Goal: Task Accomplishment & Management: Use online tool/utility

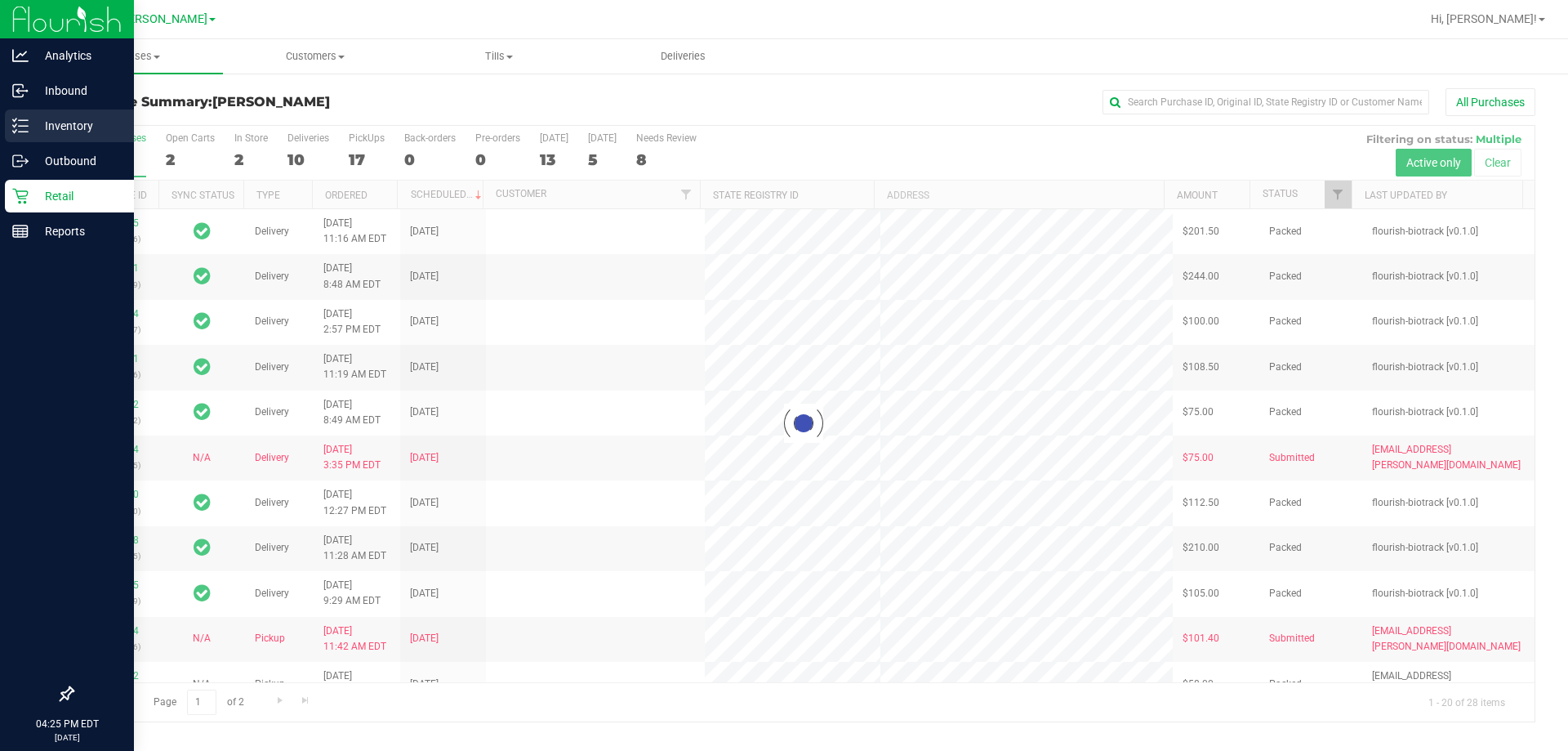
click at [30, 119] on p "Inventory" at bounding box center [77, 125] width 98 height 20
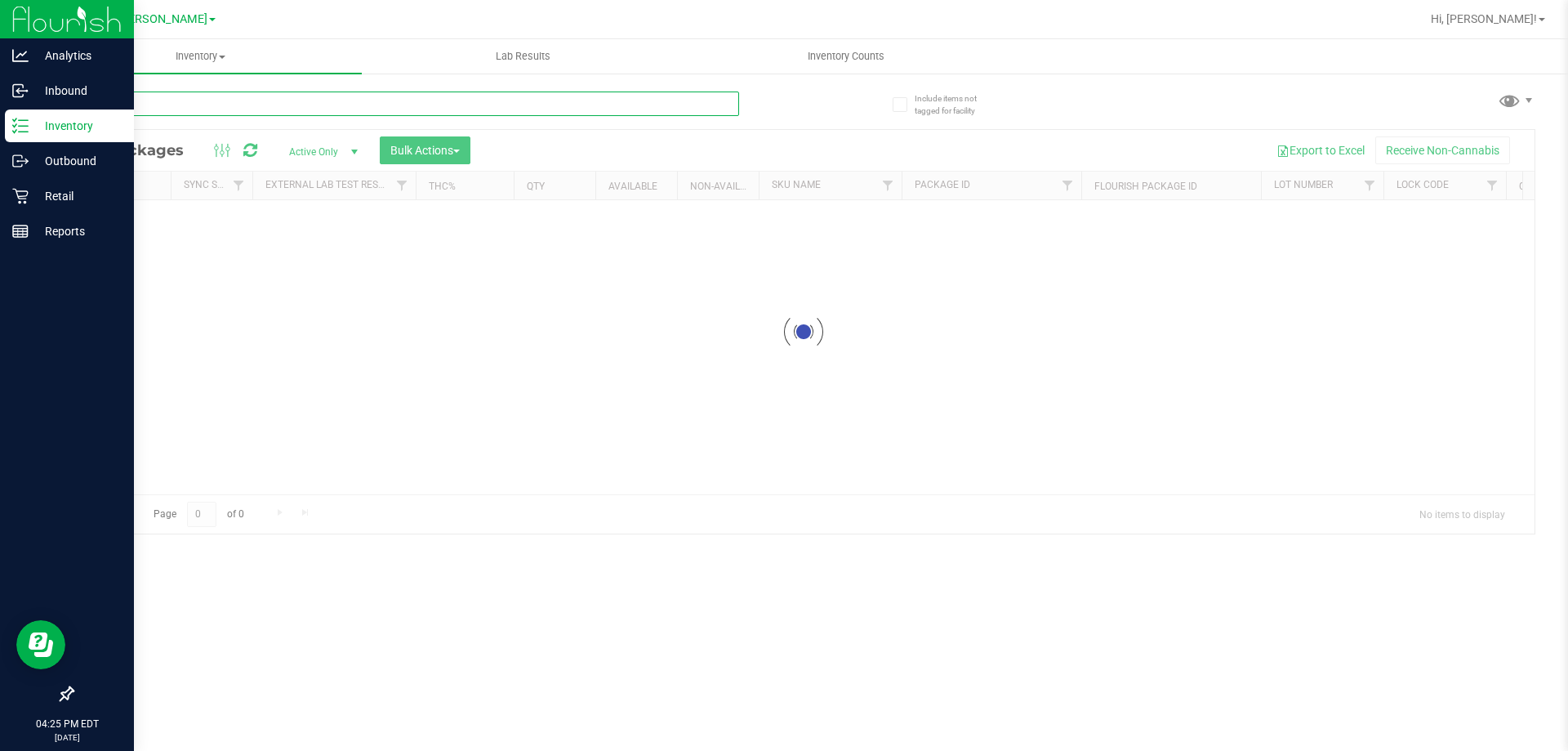
click at [495, 99] on input "text" at bounding box center [405, 104] width 667 height 25
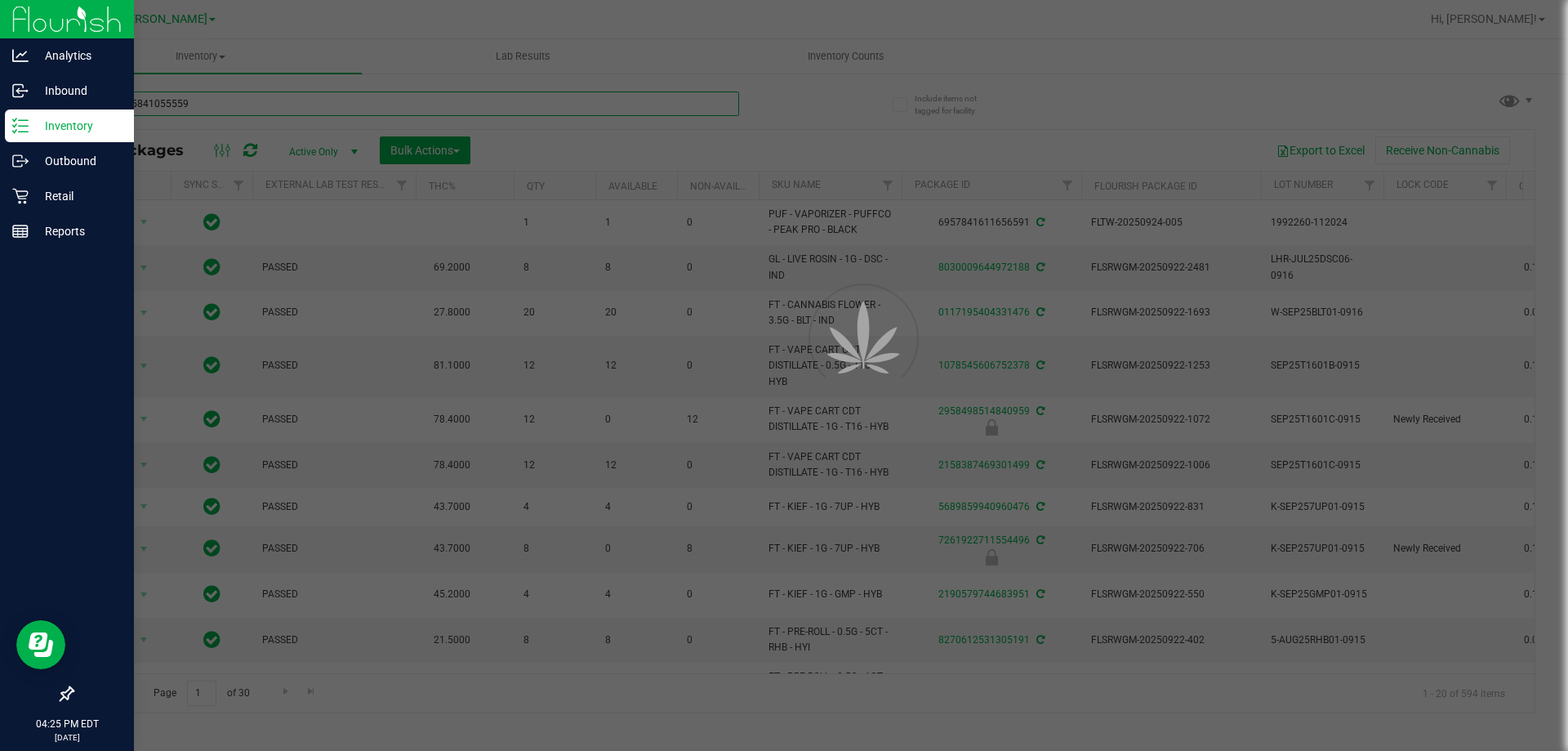
type input "4451975841055559"
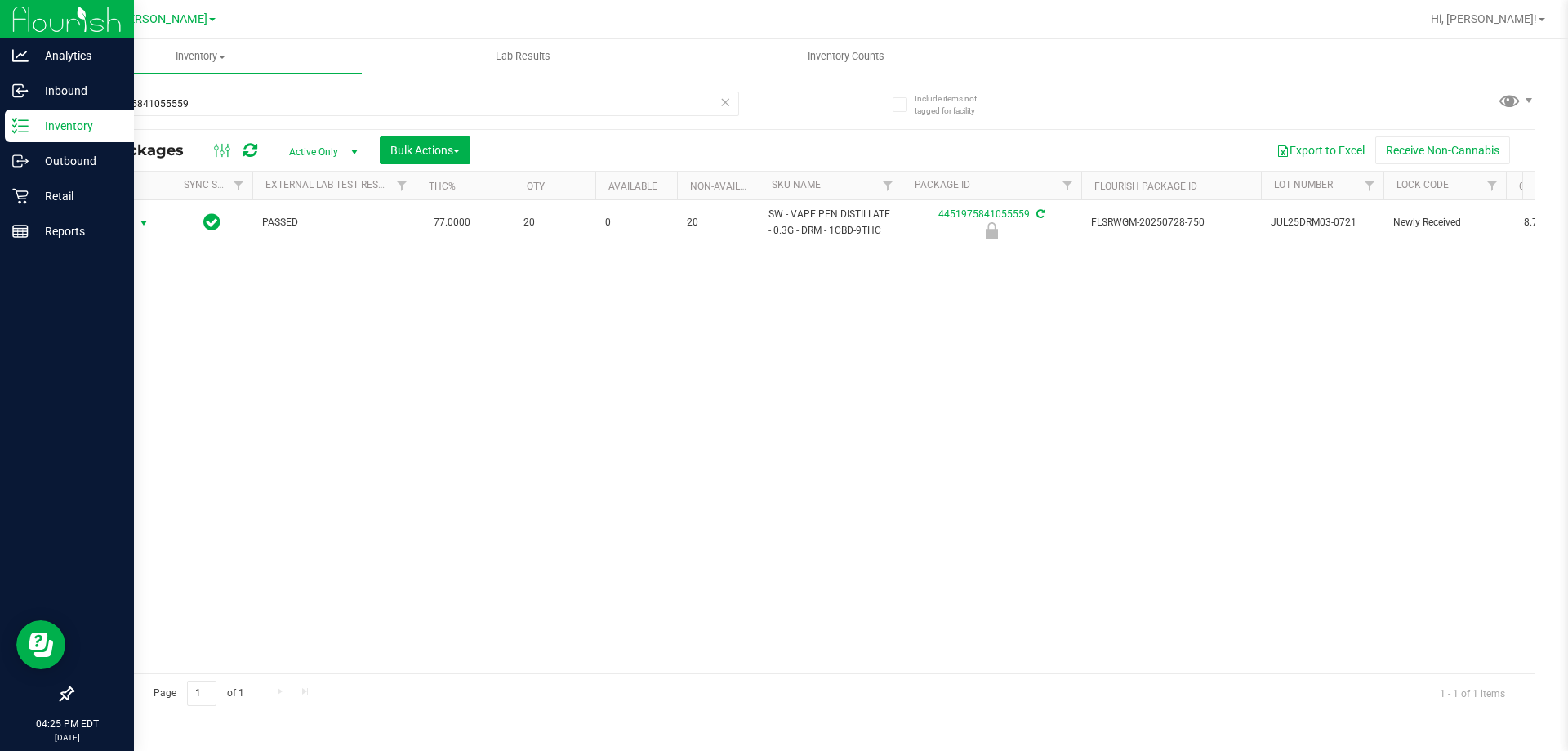
click at [130, 223] on span "Action" at bounding box center [111, 223] width 44 height 23
click at [142, 405] on li "Unlock package" at bounding box center [142, 417] width 104 height 25
